Goal: Information Seeking & Learning: Learn about a topic

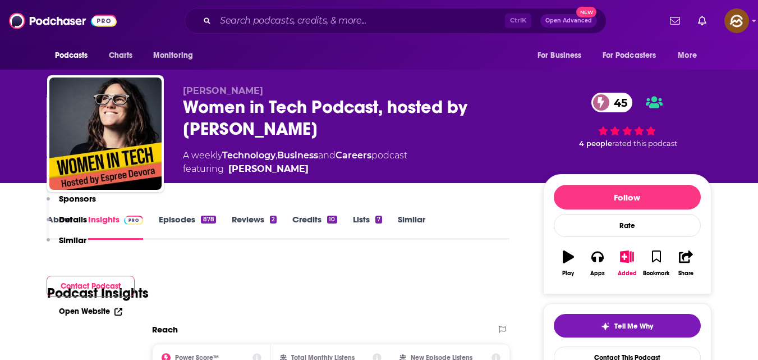
scroll to position [925, 0]
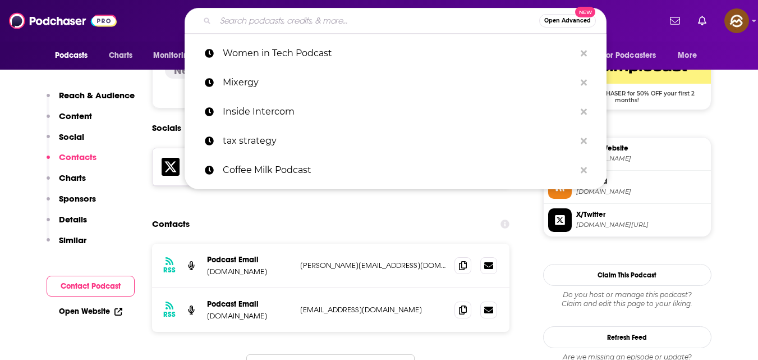
click at [306, 17] on input "Search podcasts, credits, & more..." at bounding box center [377, 21] width 324 height 18
paste input "Startup growth strategies"
type input "Startup growth strategies"
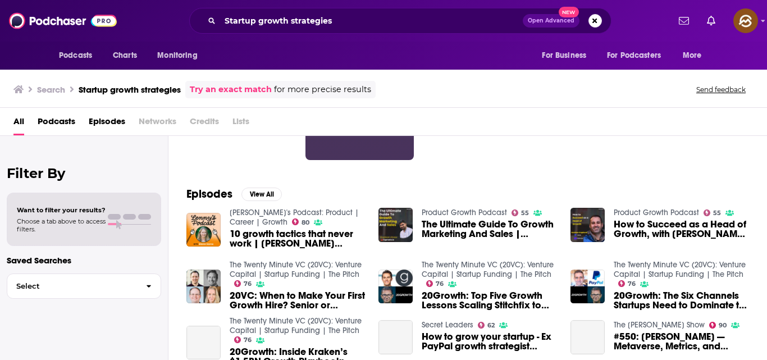
scroll to position [120, 0]
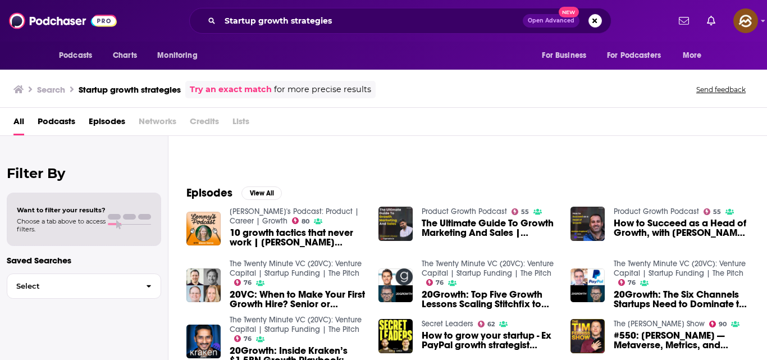
click at [102, 123] on span "Episodes" at bounding box center [107, 123] width 36 height 23
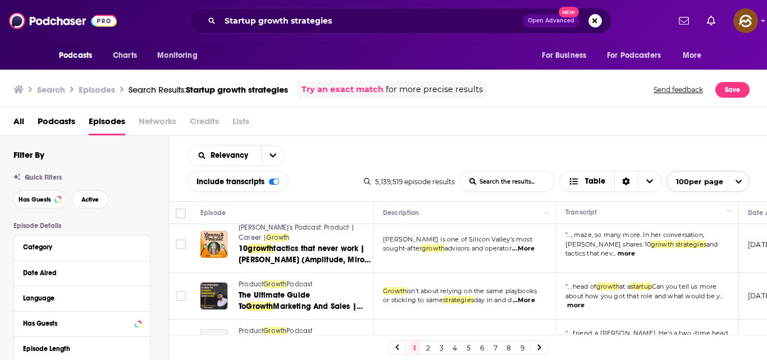
scroll to position [9, 0]
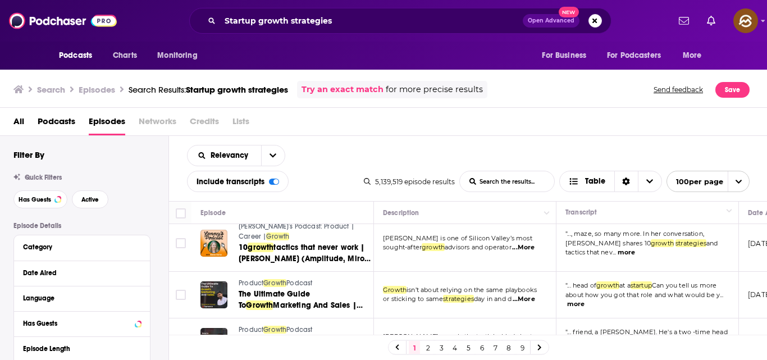
click at [529, 250] on span "...More" at bounding box center [523, 247] width 22 height 9
click at [511, 261] on td "[PERSON_NAME] is one of Silicon Valley’s most sought-after growth advisors and …" at bounding box center [465, 243] width 182 height 57
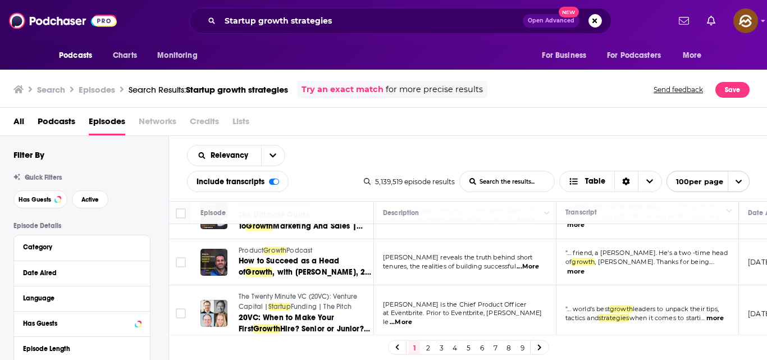
scroll to position [89, 0]
click at [510, 272] on td "[PERSON_NAME] reveals the truth behind short tenures, the realities of building…" at bounding box center [465, 261] width 182 height 47
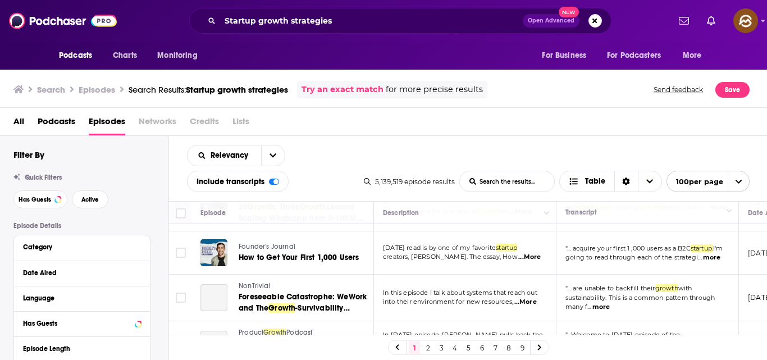
scroll to position [1621, 0]
drag, startPoint x: 314, startPoint y: 181, endPoint x: 252, endPoint y: 212, distance: 69.8
click at [252, 212] on div "Episode" at bounding box center [282, 212] width 164 height 13
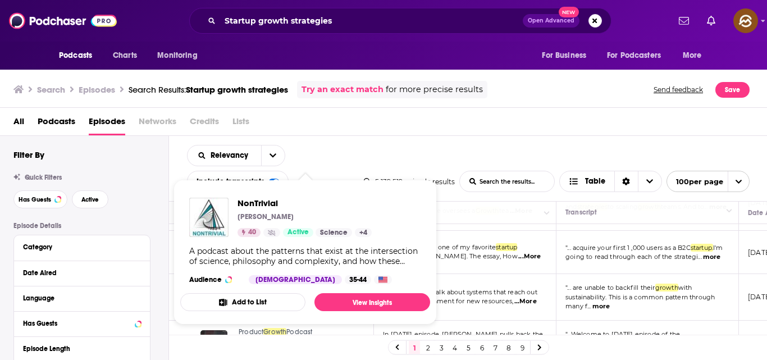
click at [425, 146] on div "Relevancy List Search Input Search the results... Include transcripts Table 5,1…" at bounding box center [468, 168] width 598 height 65
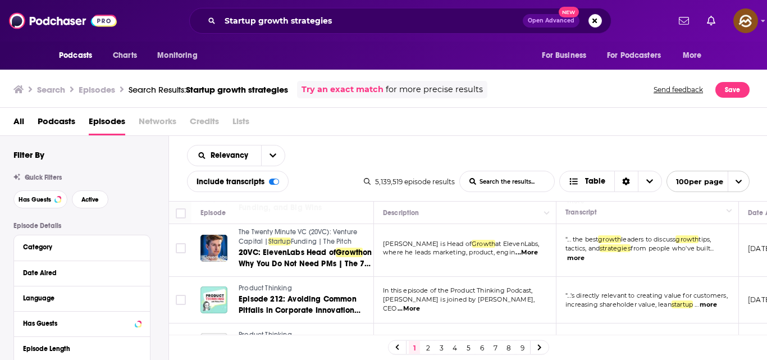
scroll to position [2194, 0]
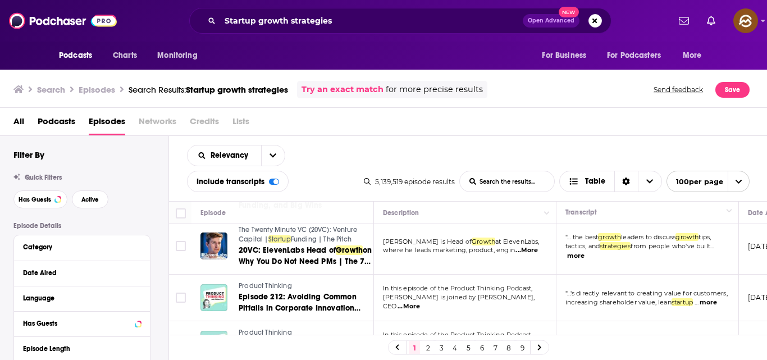
click at [420, 302] on span "...More" at bounding box center [408, 306] width 22 height 9
click at [481, 284] on span "In this episode of the Product Thinking Podcast," at bounding box center [457, 288] width 149 height 8
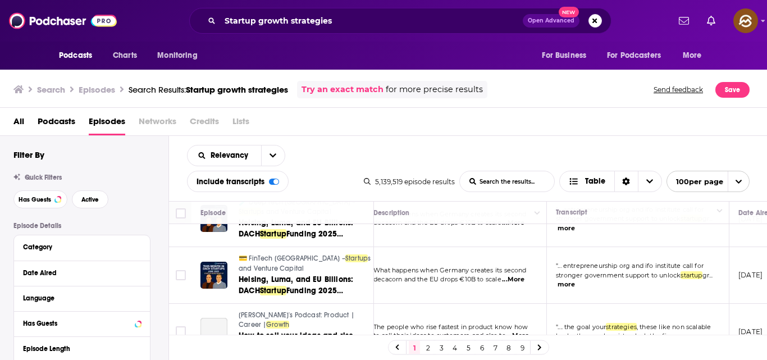
scroll to position [3401, 10]
click at [423, 339] on div "1 2 3 4 5 6 7 8 9" at bounding box center [468, 346] width 598 height 25
click at [426, 349] on link "2" at bounding box center [427, 347] width 11 height 13
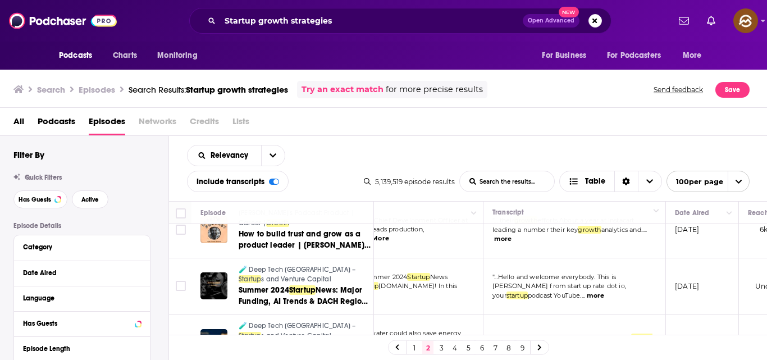
scroll to position [1144, 73]
click at [353, 291] on span "...More" at bounding box center [342, 295] width 22 height 9
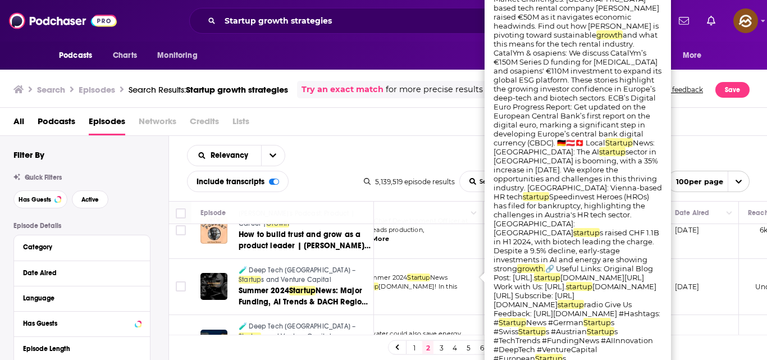
click at [434, 290] on td "Welcome to the Summer 2024 Startup News Wrap-Up from Startup [DOMAIN_NAME]! In …" at bounding box center [392, 287] width 182 height 57
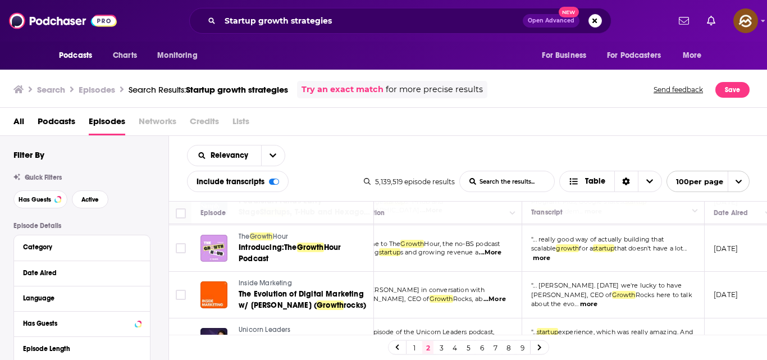
scroll to position [1451, 0]
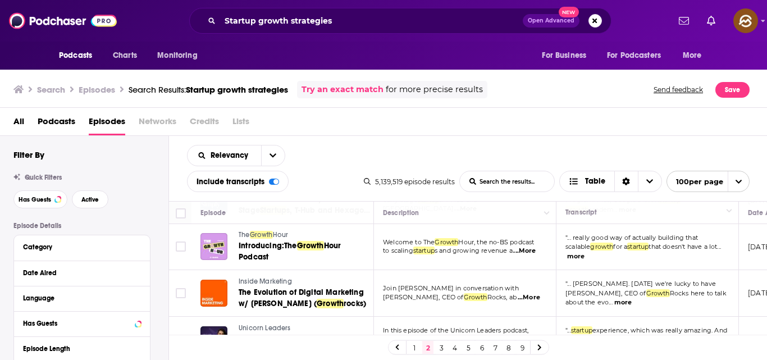
click at [526, 246] on span "...More" at bounding box center [524, 250] width 22 height 9
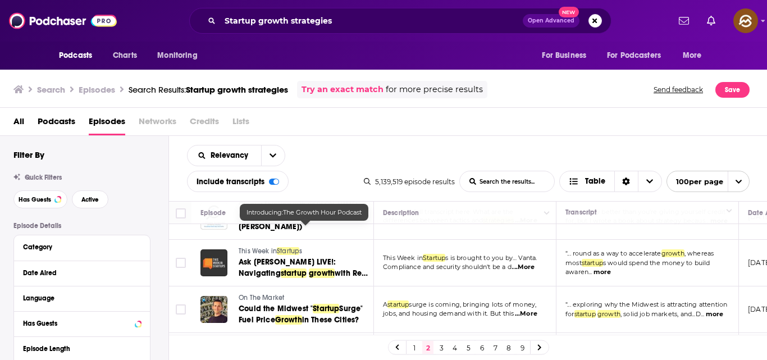
scroll to position [3103, 0]
click at [264, 150] on button "open menu" at bounding box center [273, 155] width 24 height 20
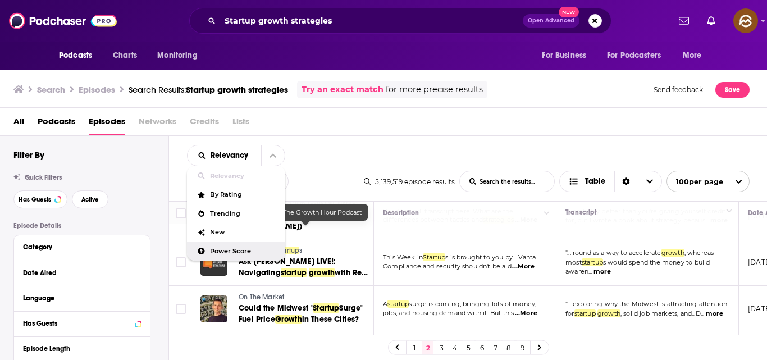
click at [231, 250] on span "Power Score" at bounding box center [243, 251] width 66 height 6
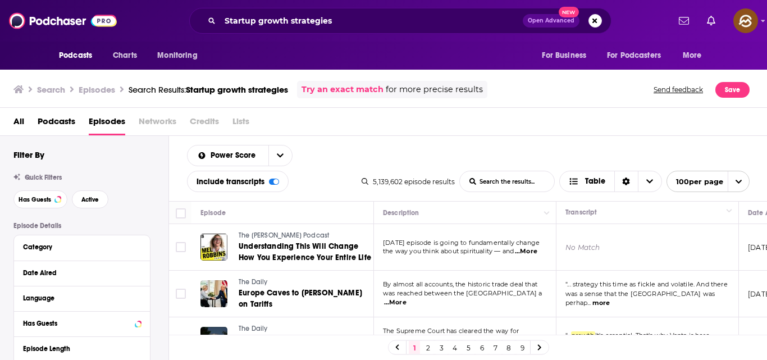
click at [466, 346] on link "5" at bounding box center [467, 347] width 11 height 13
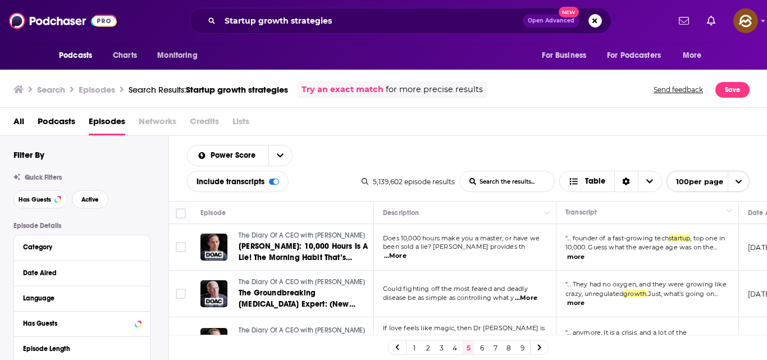
click at [481, 349] on link "6" at bounding box center [481, 347] width 11 height 13
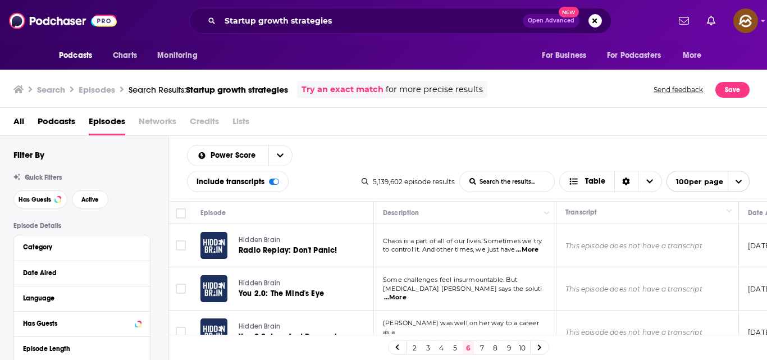
click at [406, 293] on span "...More" at bounding box center [395, 297] width 22 height 9
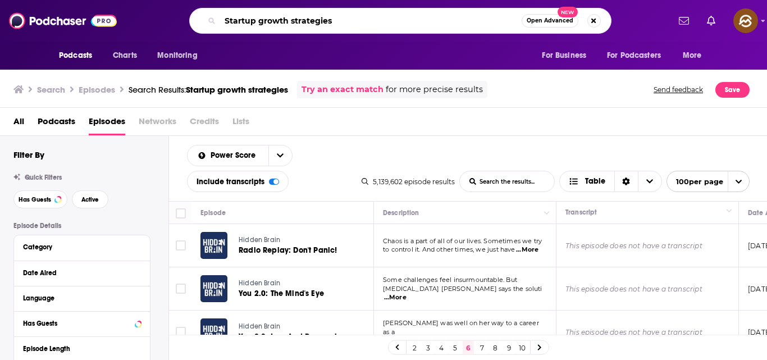
click at [363, 21] on input "Startup growth strategies" at bounding box center [370, 21] width 301 height 18
drag, startPoint x: 350, startPoint y: 27, endPoint x: 189, endPoint y: 11, distance: 161.8
click at [189, 11] on div "Startup growth strategies Open Advanced New" at bounding box center [400, 21] width 422 height 26
paste input "positioning and branding"
type input "Startup positioning and branding"
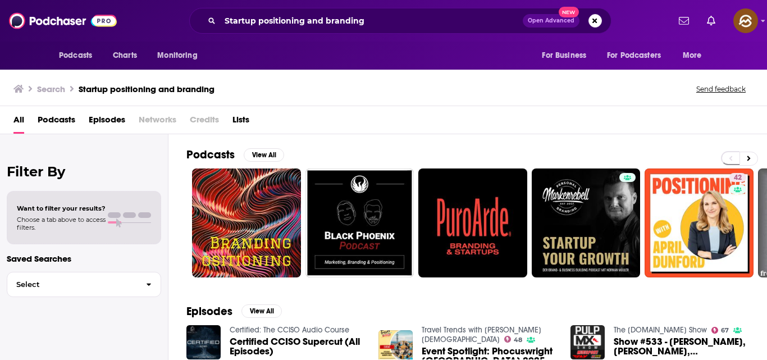
click at [189, 11] on div "Startup positioning and branding Open Advanced New" at bounding box center [400, 21] width 422 height 26
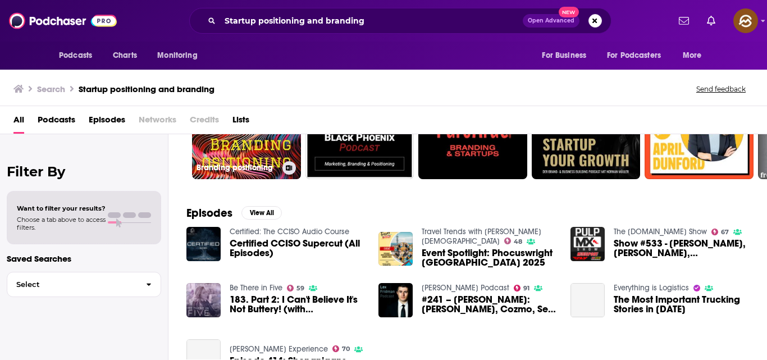
scroll to position [103, 0]
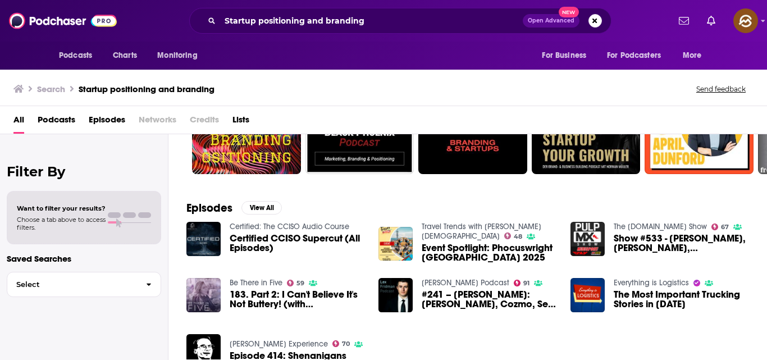
click at [116, 123] on span "Episodes" at bounding box center [107, 122] width 36 height 23
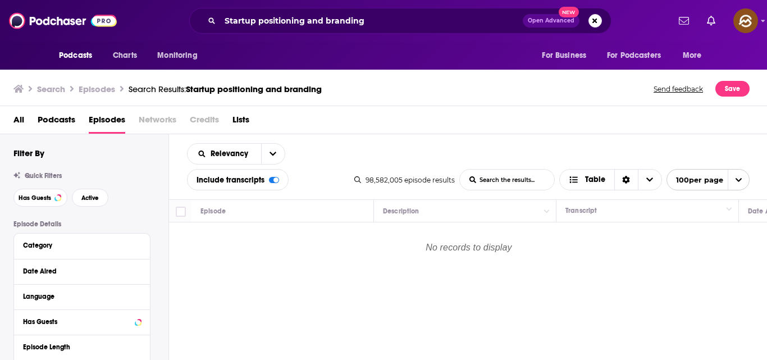
click at [105, 118] on span "Episodes" at bounding box center [107, 122] width 36 height 23
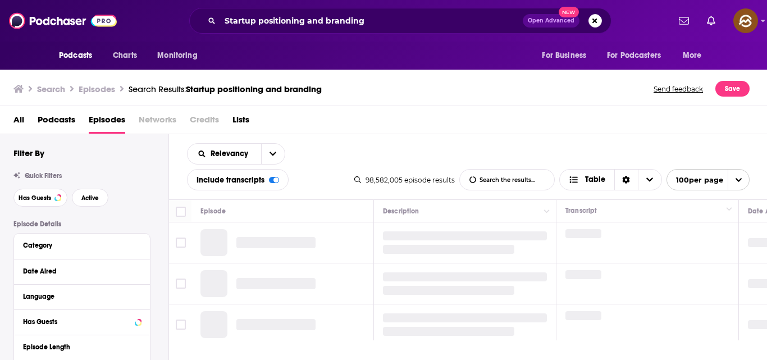
click at [285, 221] on th "Episode" at bounding box center [282, 211] width 182 height 22
click at [60, 120] on span "Podcasts" at bounding box center [57, 122] width 38 height 23
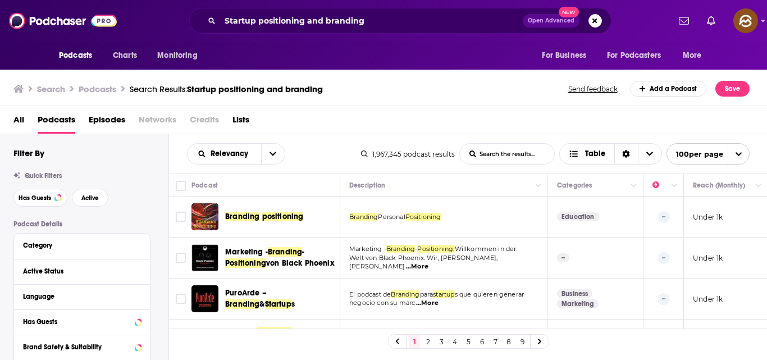
click at [492, 233] on td "Branding Personal Positioning" at bounding box center [444, 216] width 208 height 41
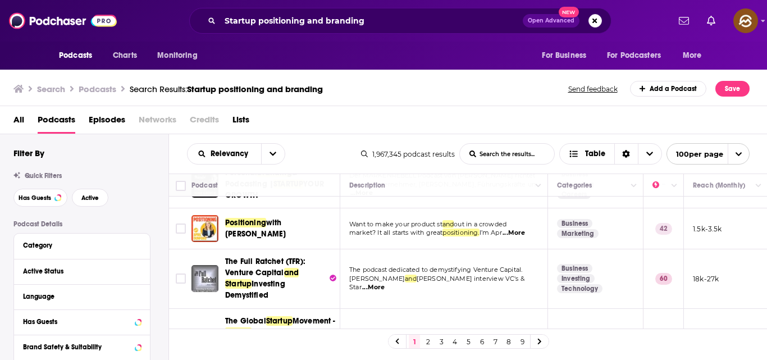
scroll to position [159, 0]
click at [517, 233] on span "...More" at bounding box center [513, 232] width 22 height 9
